Goal: Find specific page/section: Find specific page/section

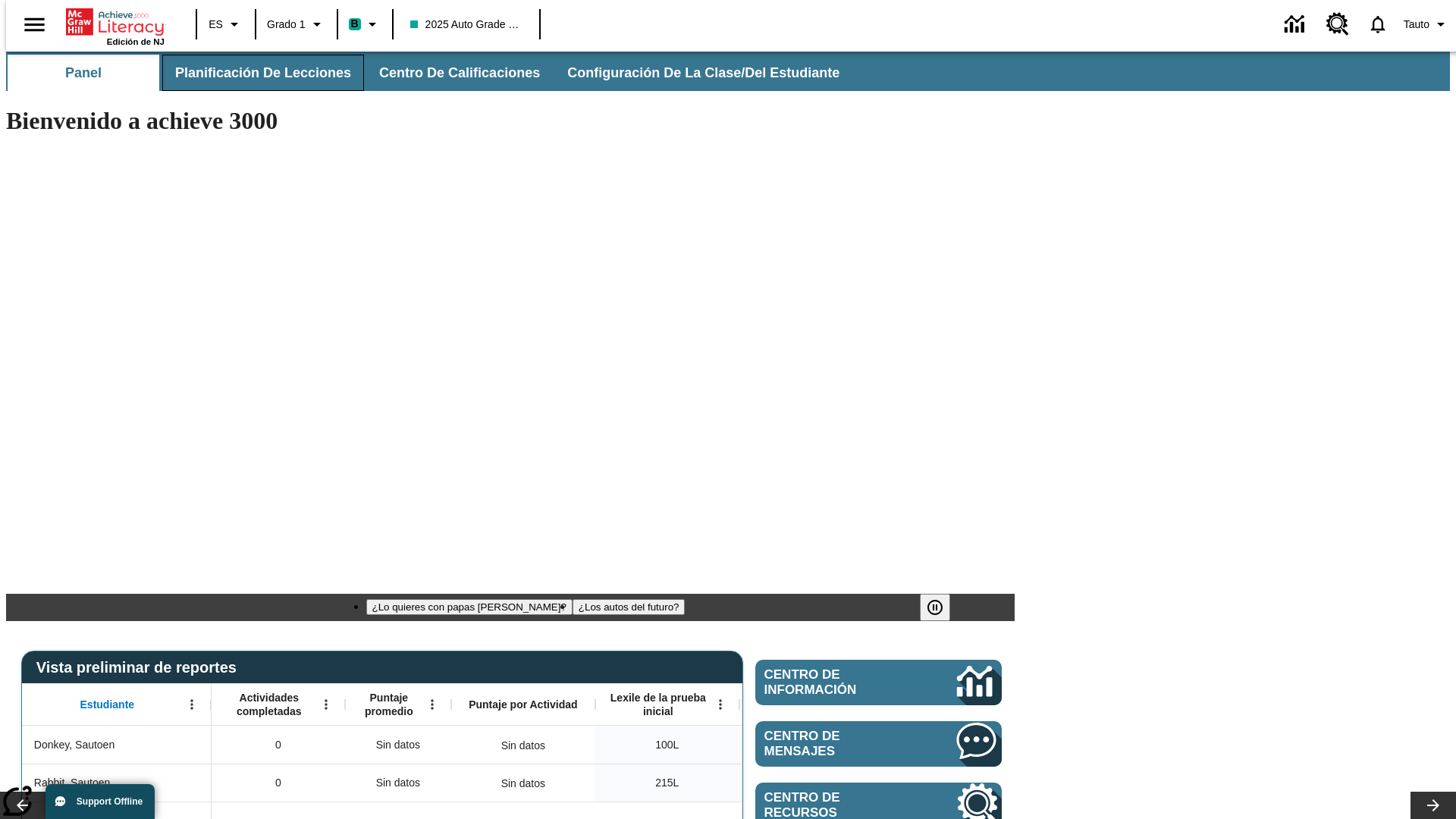
click at [254, 73] on span "Planificación de lecciones" at bounding box center [264, 73] width 176 height 18
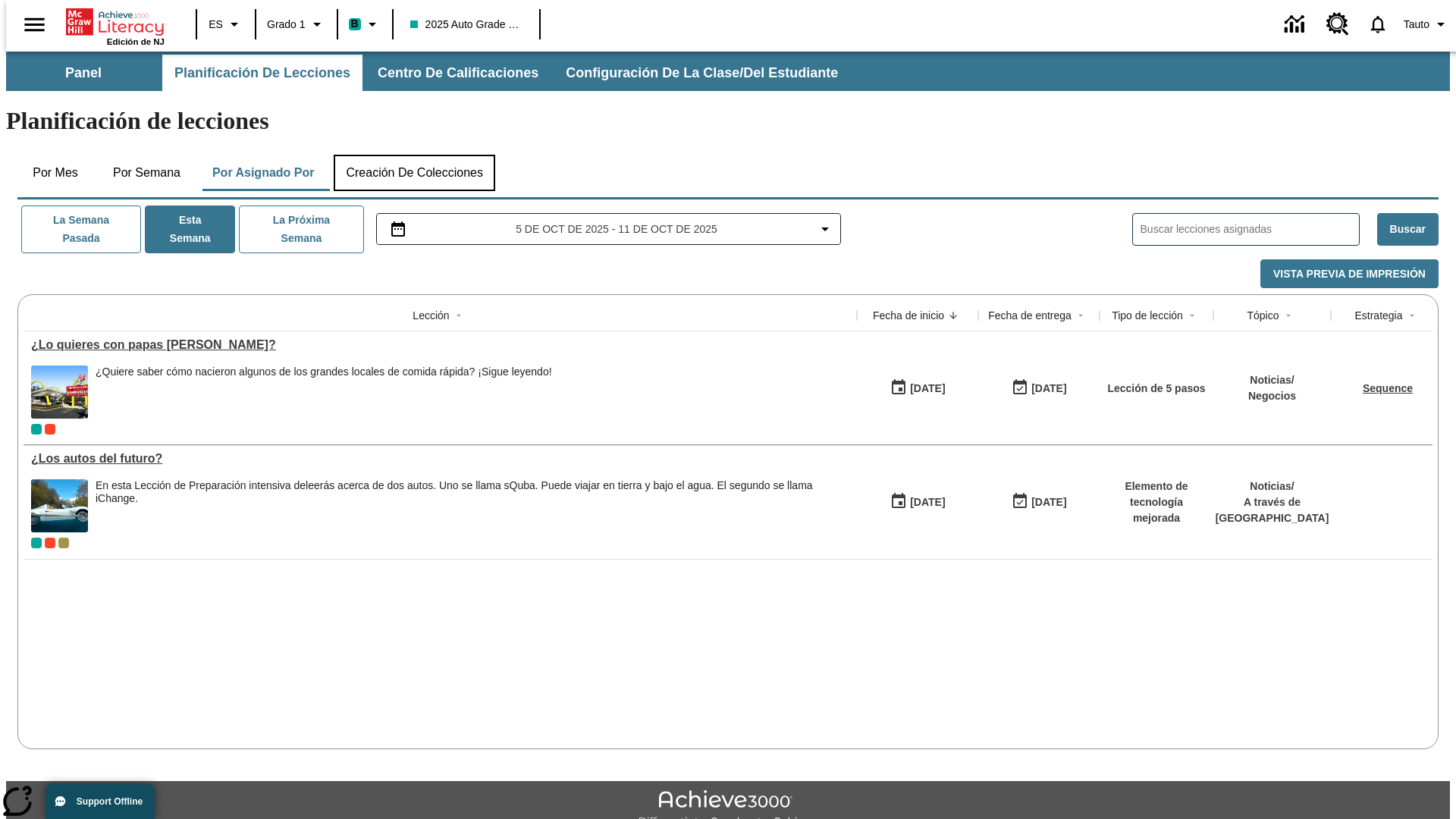
click at [414, 155] on button "Creación de colecciones" at bounding box center [414, 173] width 162 height 37
